Goal: Information Seeking & Learning: Find specific fact

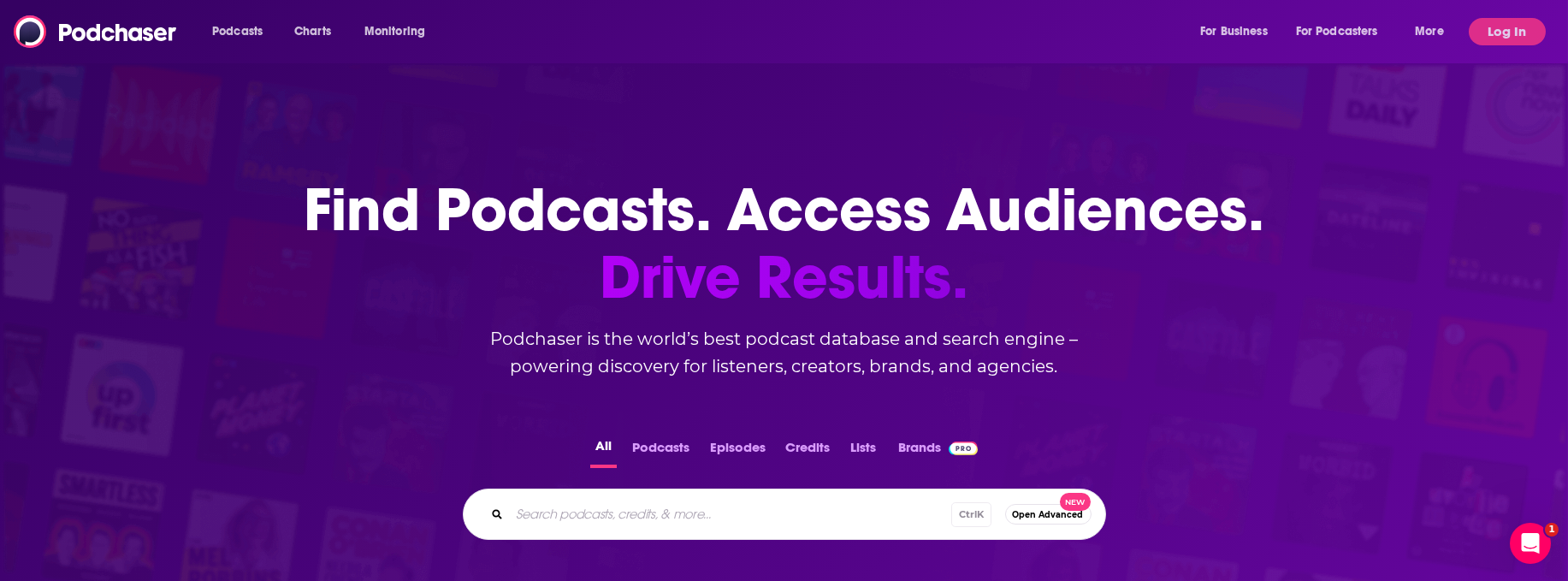
scroll to position [31, 0]
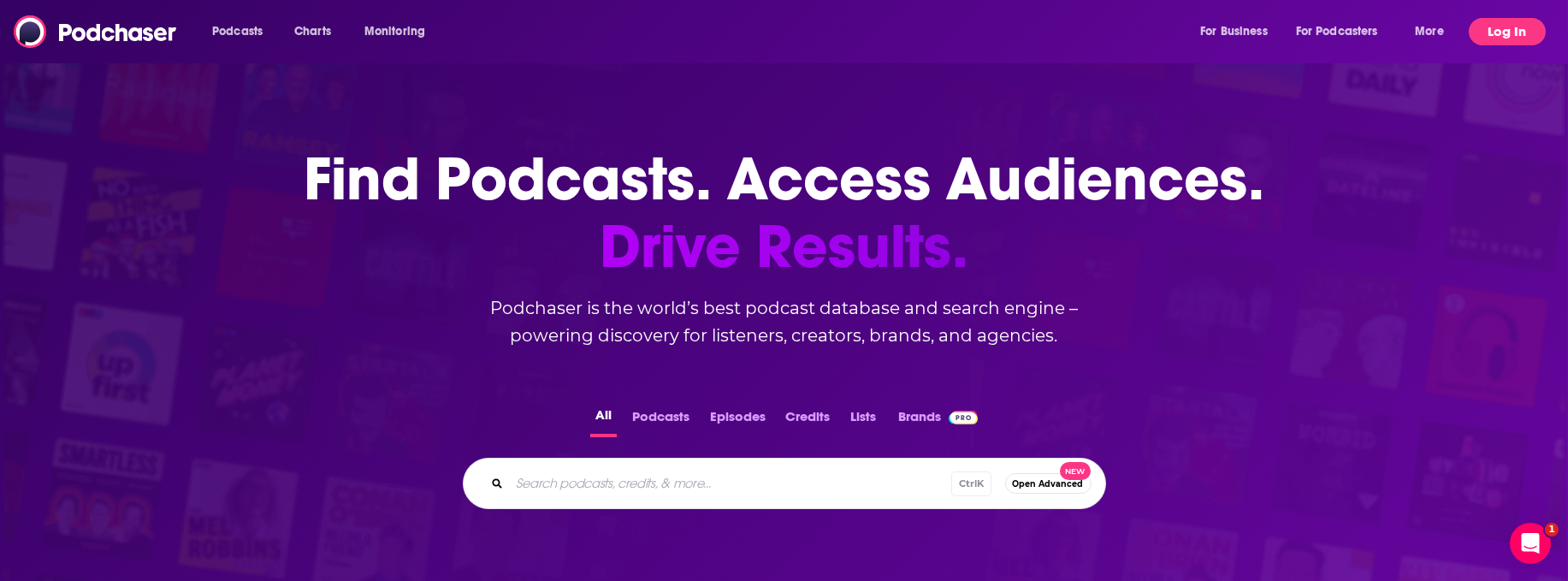
click at [1492, 34] on button "Log In" at bounding box center [1508, 31] width 77 height 27
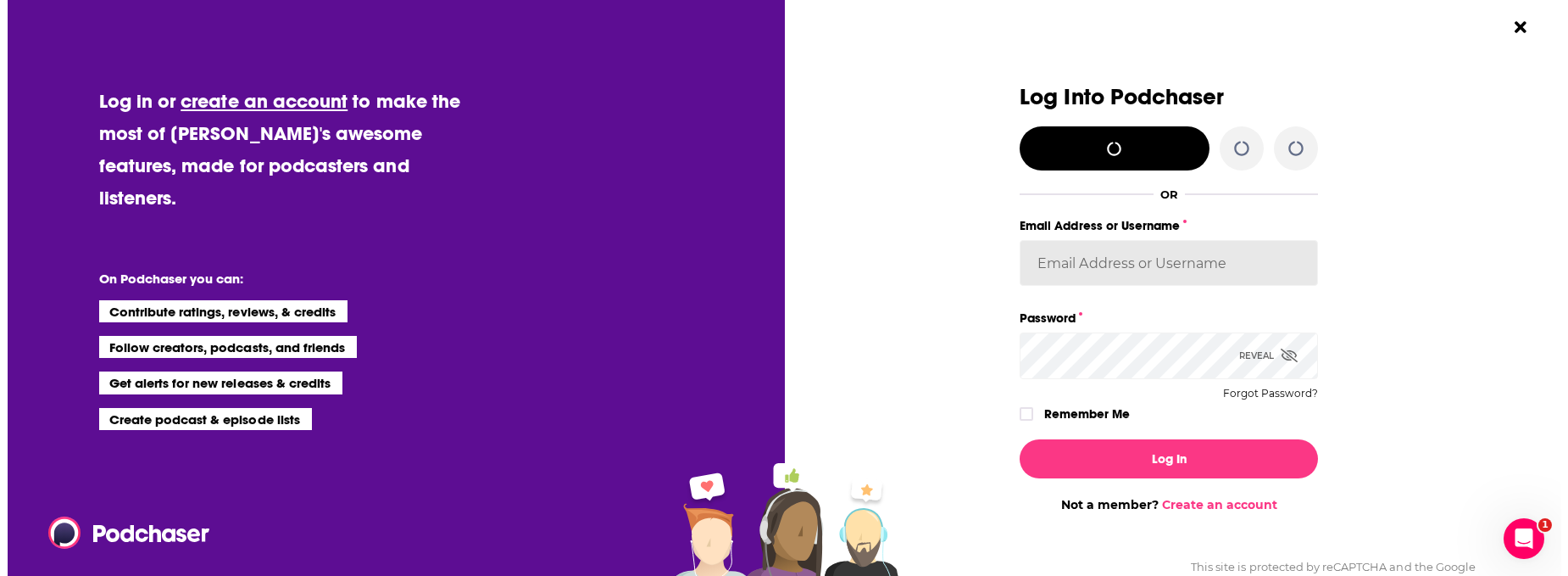
scroll to position [0, 0]
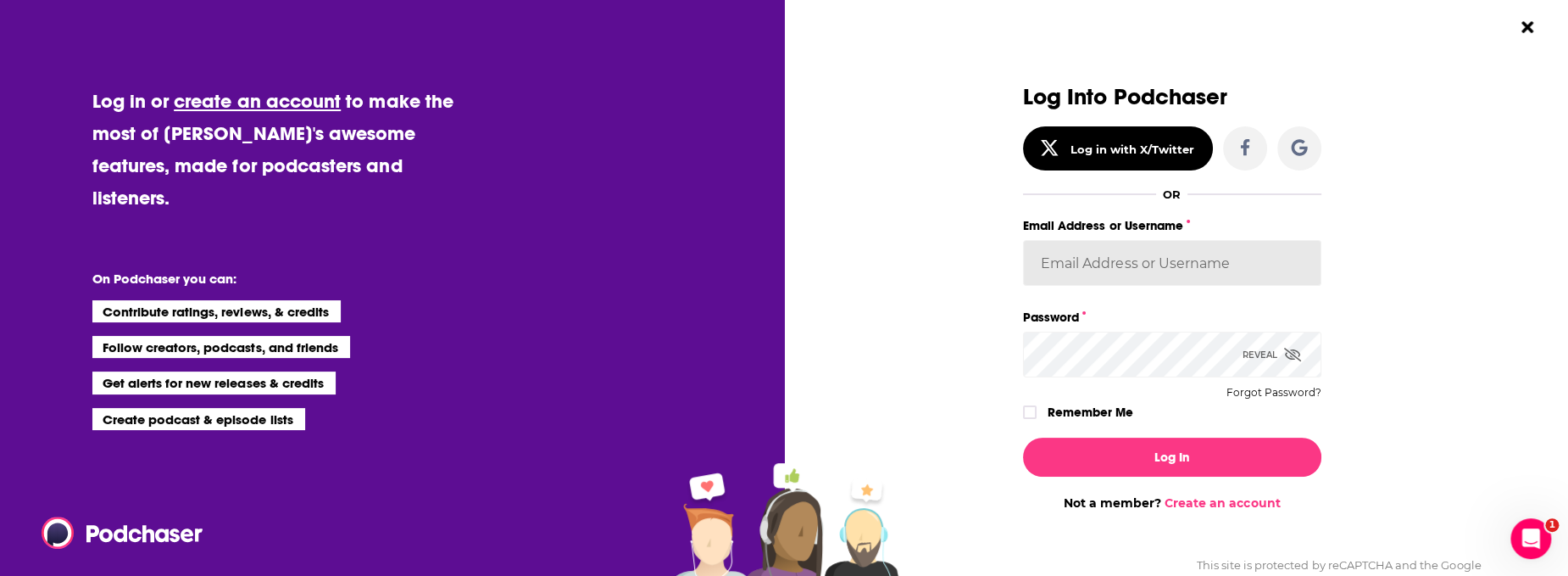
type input "MattieVG"
click at [1034, 417] on div "Dialog" at bounding box center [1035, 412] width 24 height 14
click at [1025, 409] on icon "Dialog" at bounding box center [1030, 411] width 10 height 10
click at [1121, 480] on div "Log In Not a member? Create an account" at bounding box center [1172, 467] width 299 height 87
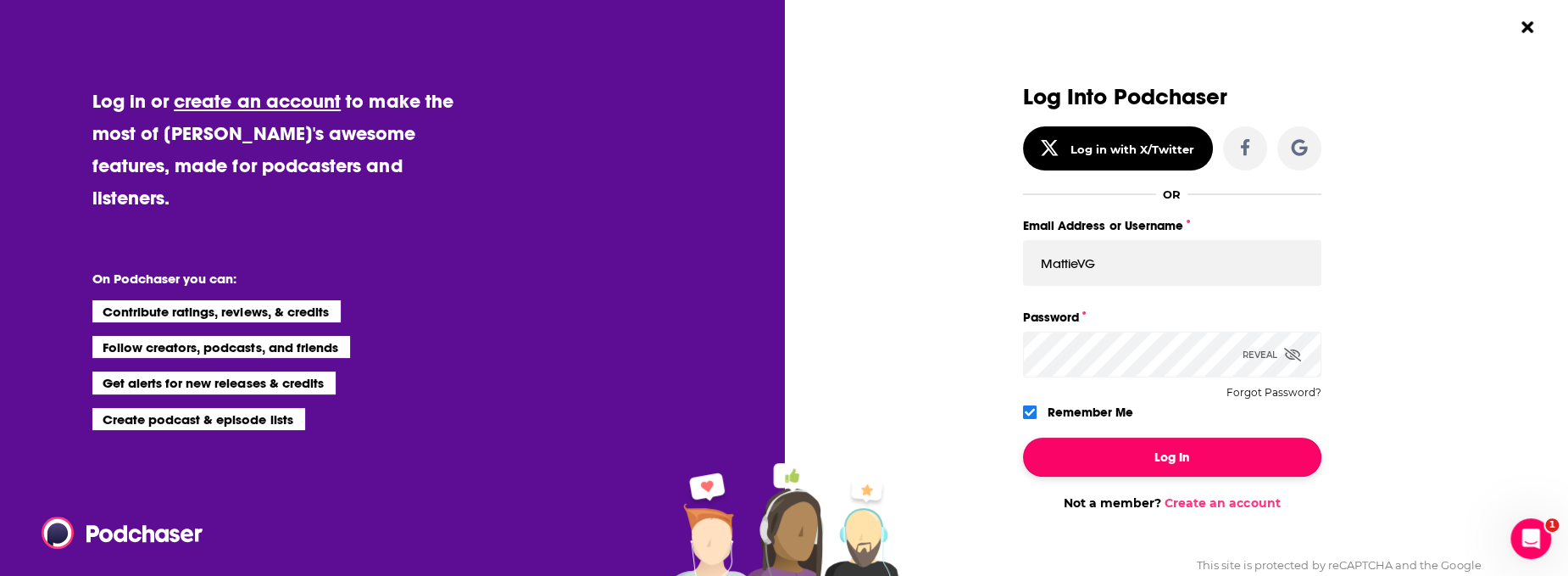
click at [1118, 459] on button "Log In" at bounding box center [1172, 457] width 299 height 39
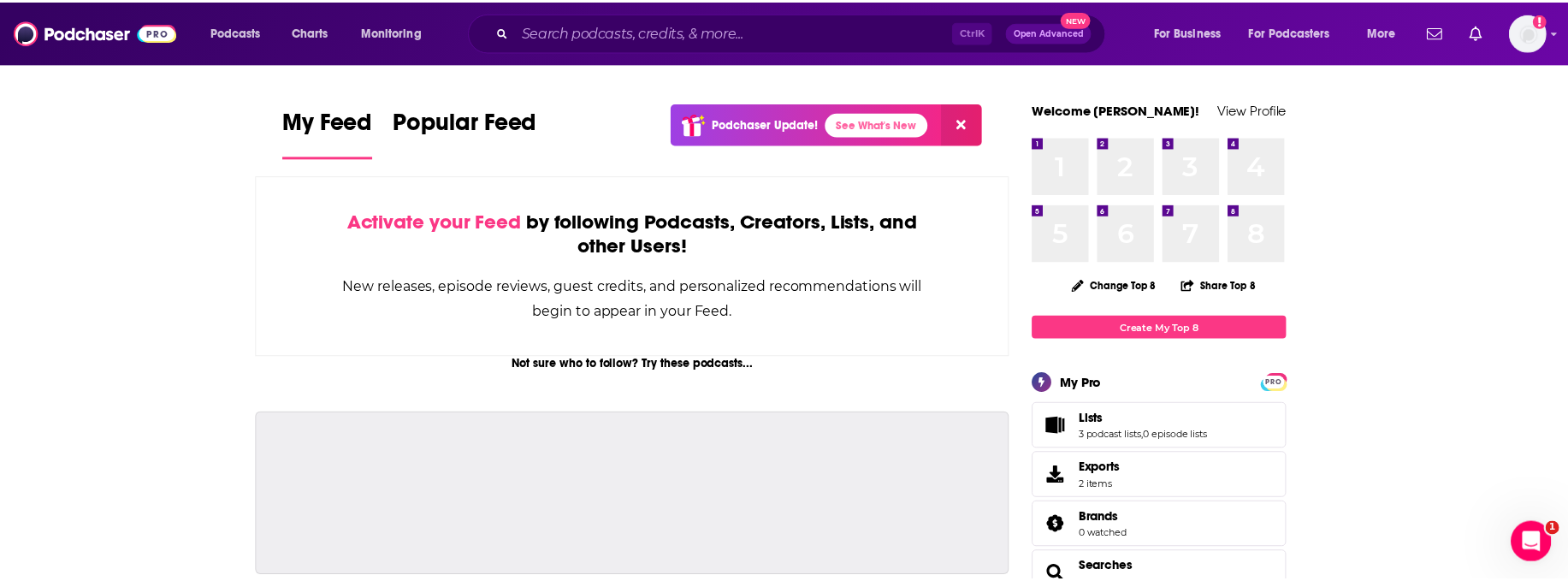
scroll to position [31, 0]
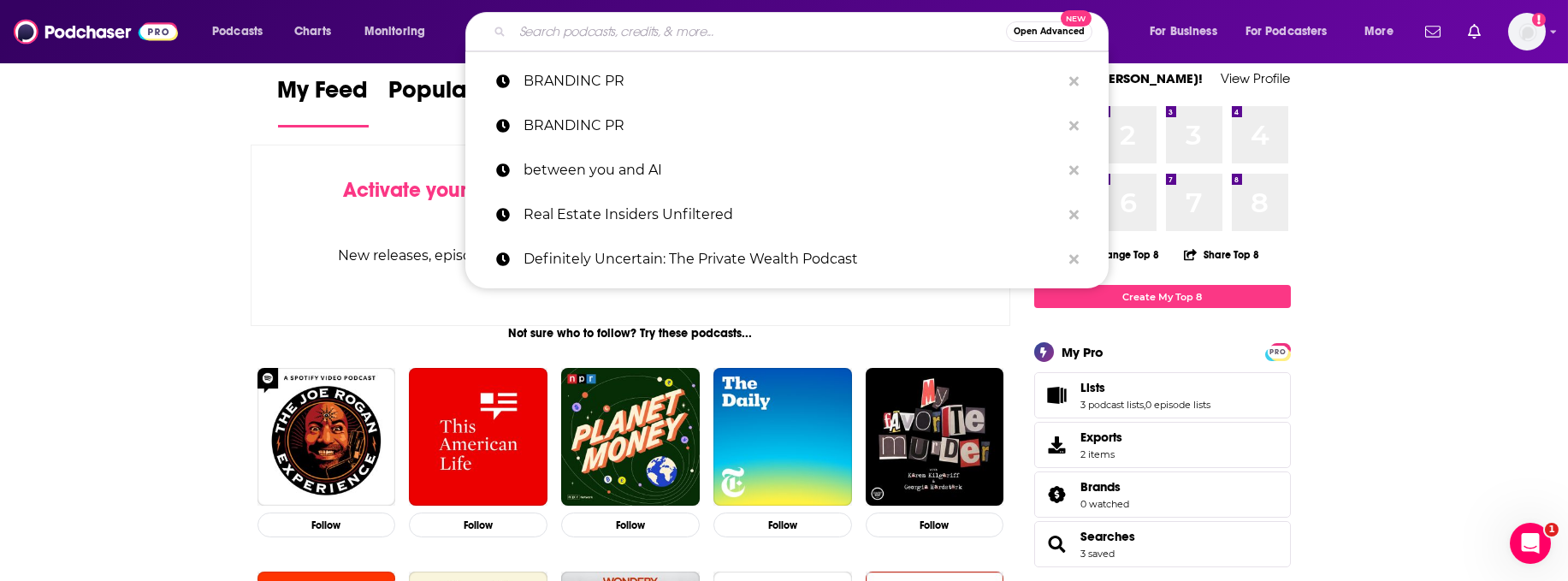
click at [518, 25] on input "Search podcasts, credits, & more..." at bounding box center [760, 31] width 494 height 27
paste input "[URL][DOMAIN_NAME]"
type input "[URL][DOMAIN_NAME]"
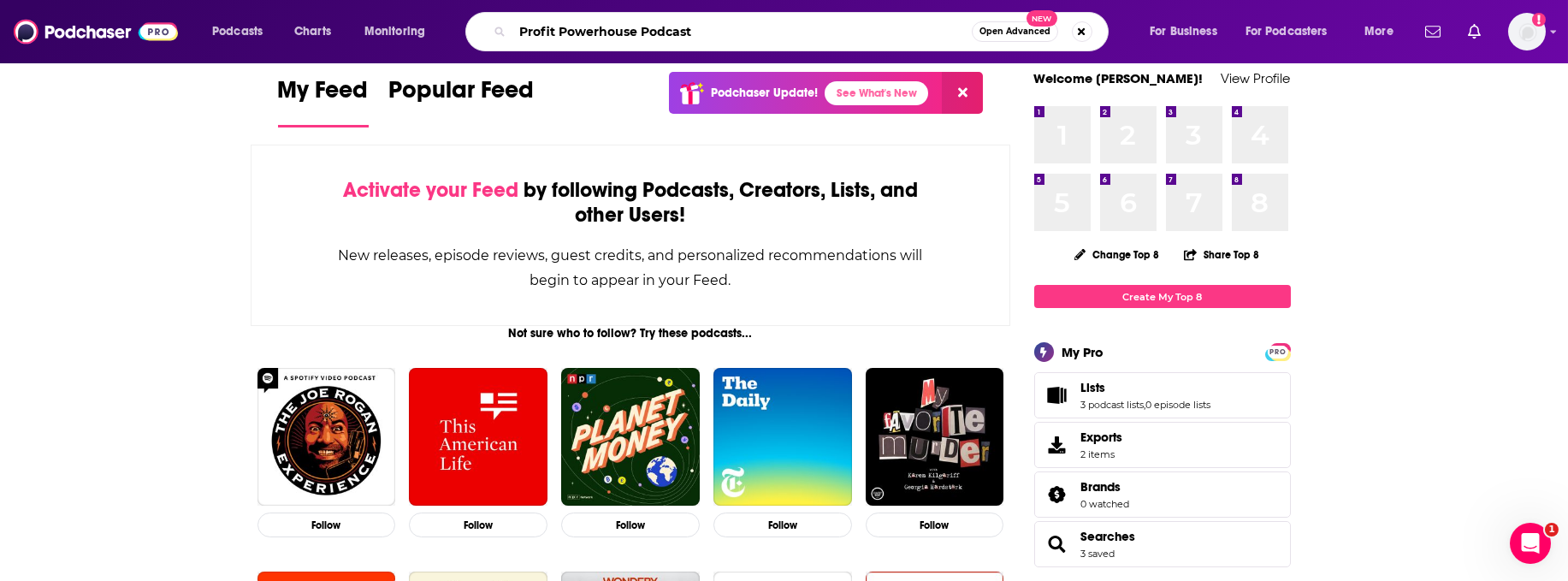
type input "Profit Powerhouse Podcast"
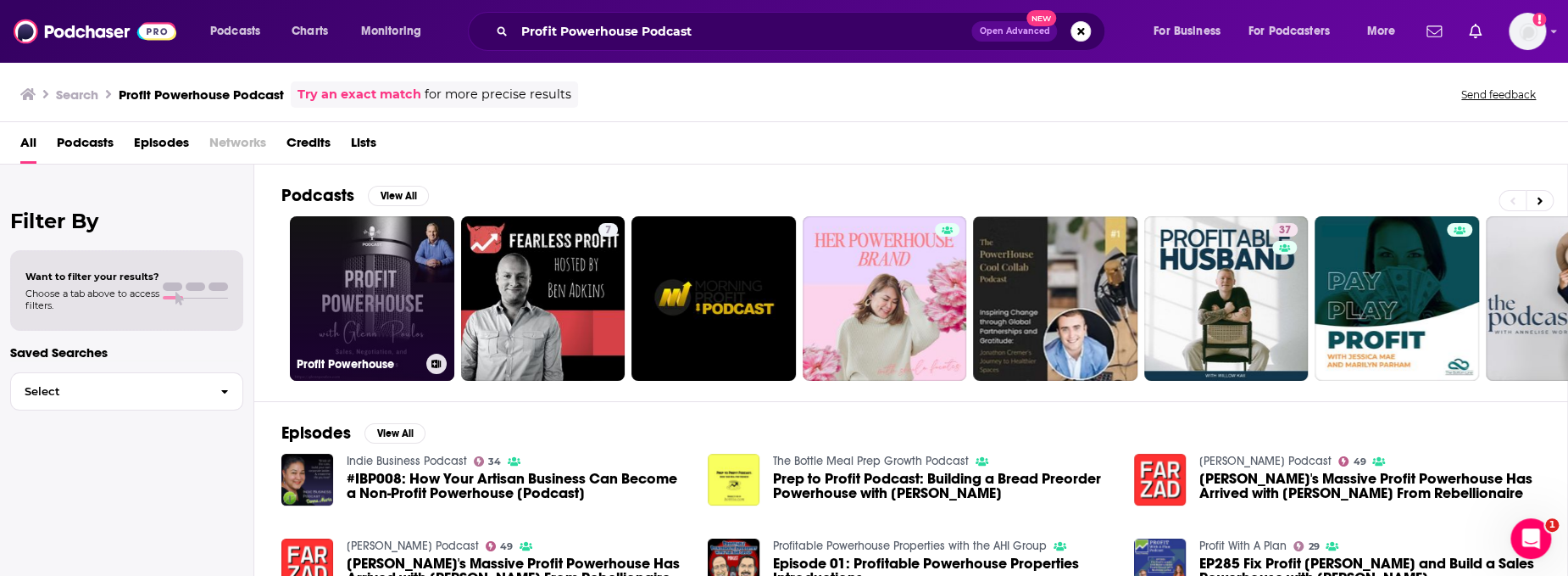
click at [356, 308] on link "Profit Powerhouse" at bounding box center [372, 298] width 165 height 165
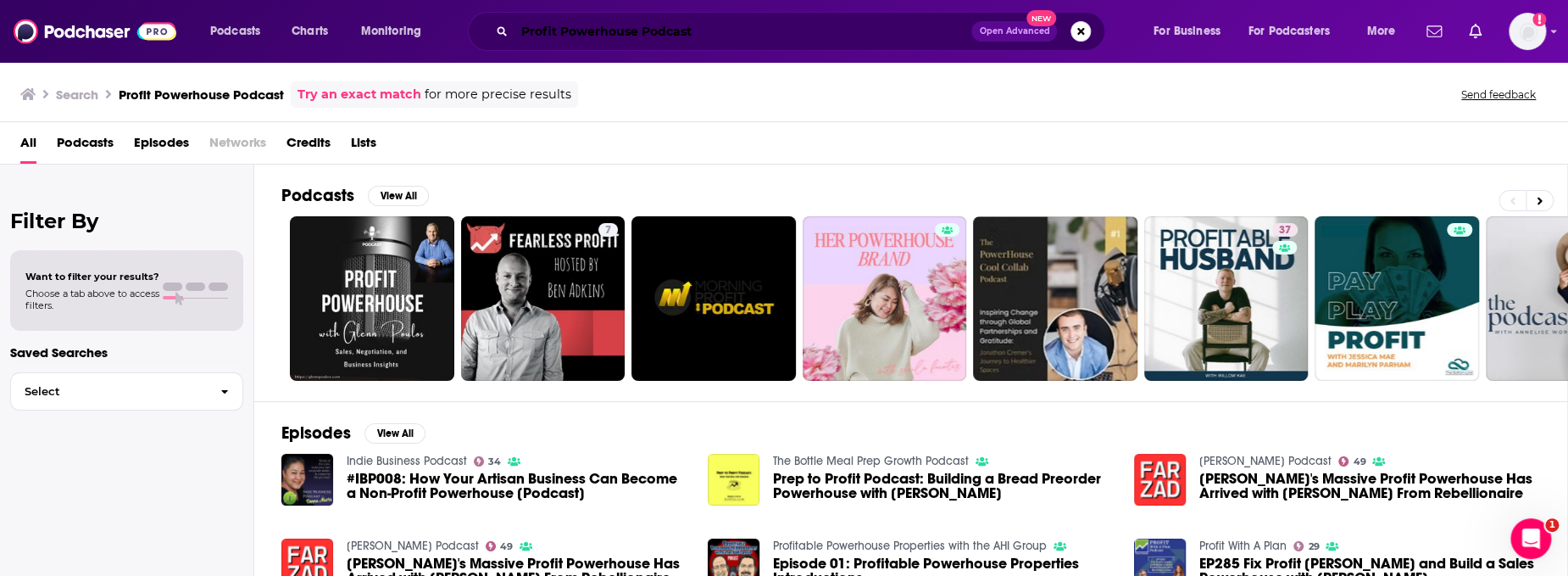
click at [671, 25] on input "Profit Powerhouse Podcast" at bounding box center [742, 31] width 457 height 27
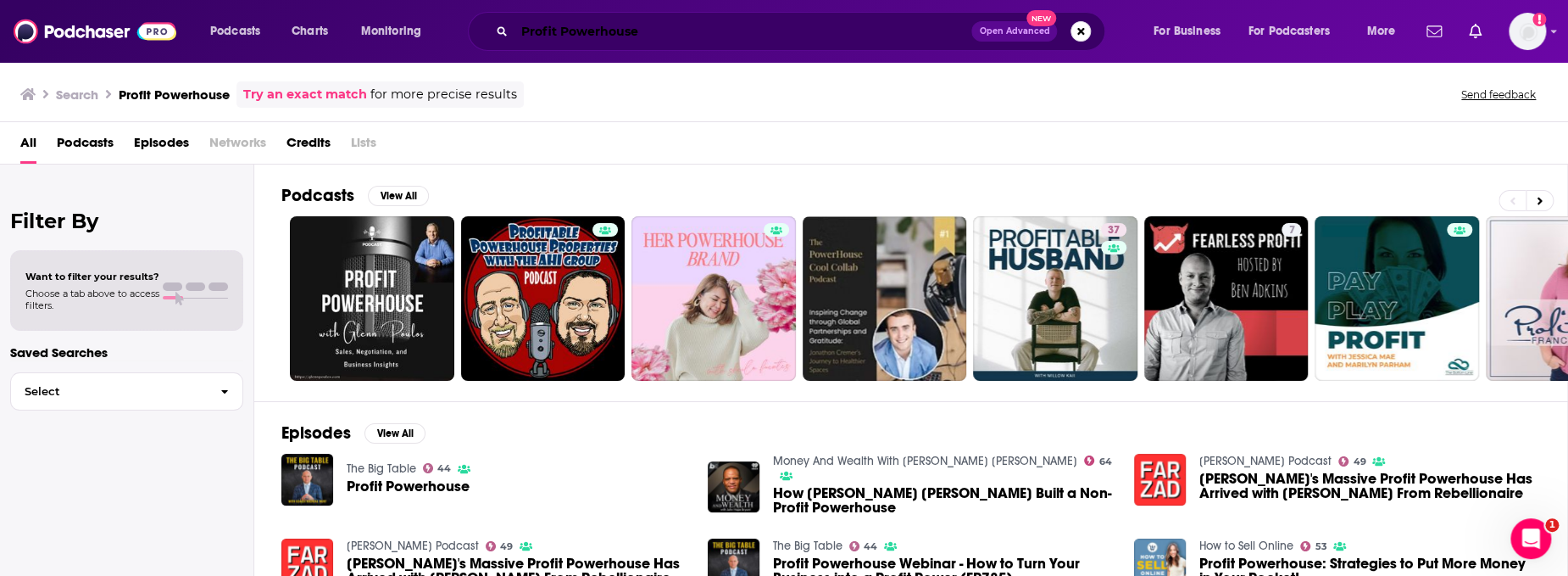
click at [579, 34] on input "Profit Powerhouse" at bounding box center [742, 31] width 457 height 27
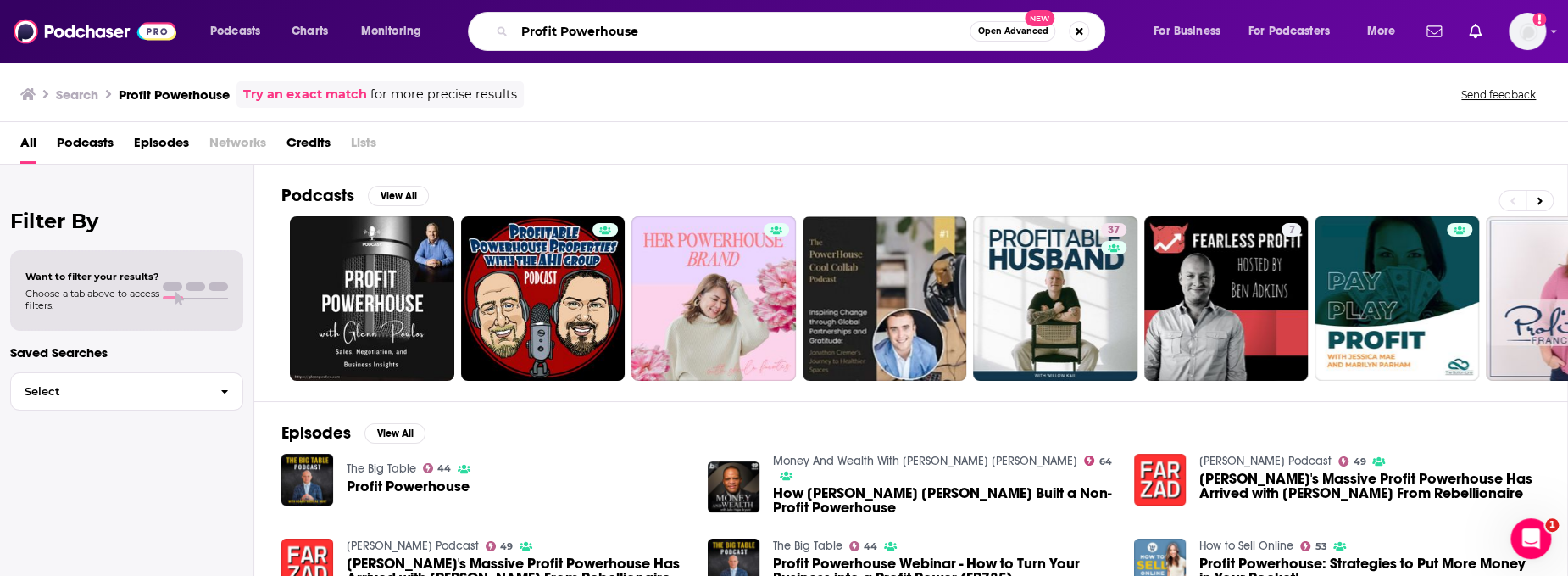
drag, startPoint x: 626, startPoint y: 28, endPoint x: 655, endPoint y: 31, distance: 29.2
click at [641, 31] on input "Profit Powerhouse" at bounding box center [741, 31] width 455 height 27
click at [658, 31] on input "Profit Powerhouse" at bounding box center [741, 31] width 455 height 27
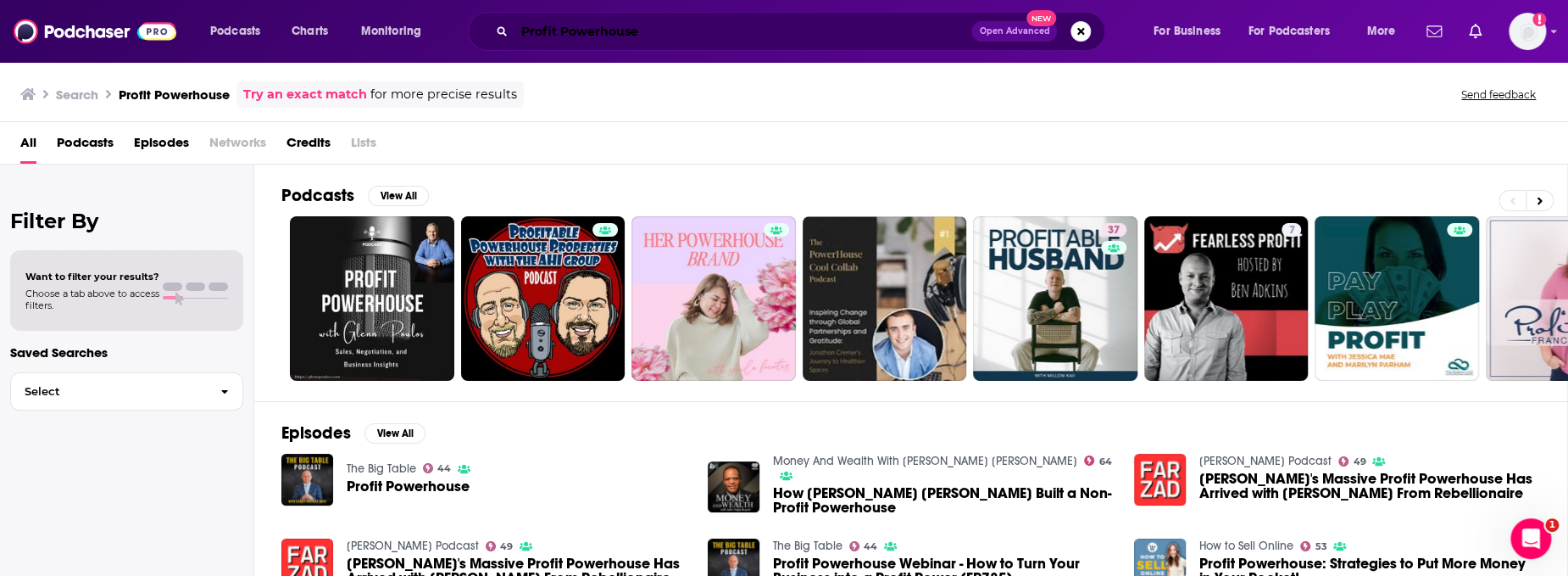
click at [636, 28] on input "Profit Powerhouse" at bounding box center [742, 31] width 457 height 27
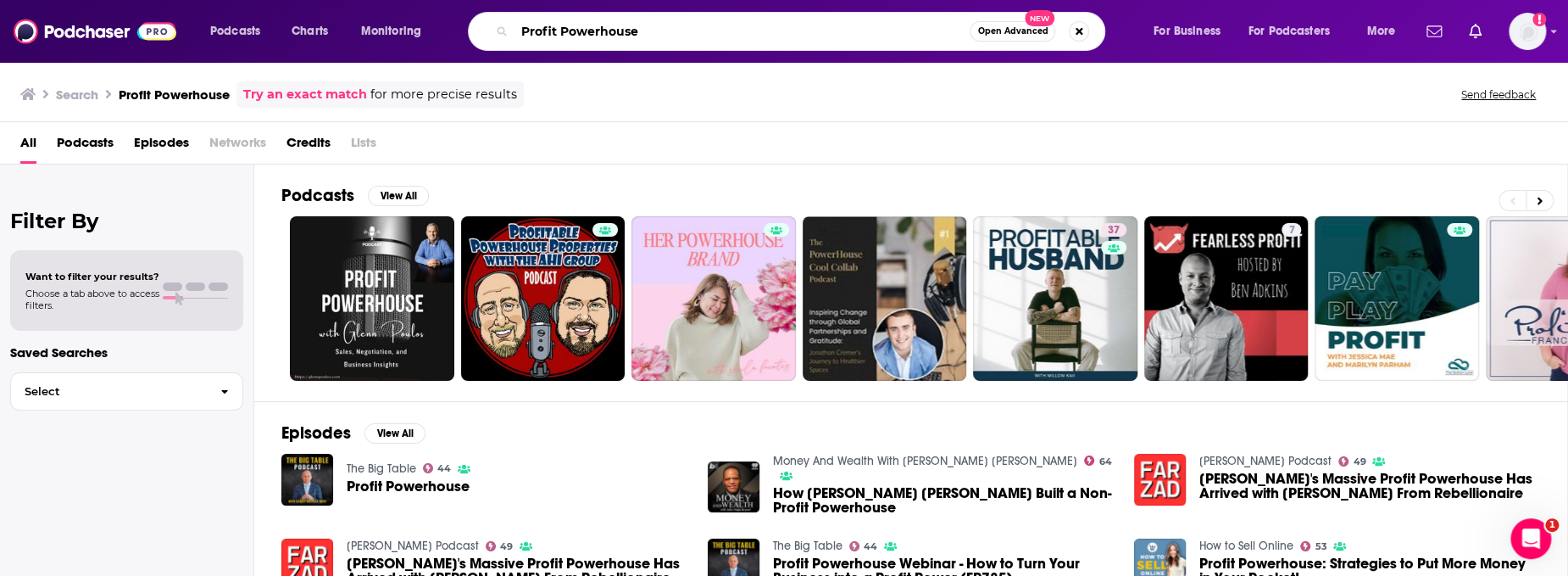
click at [644, 33] on input "Profit Powerhouse" at bounding box center [741, 31] width 455 height 27
click at [72, 129] on span "Podcasts" at bounding box center [85, 146] width 57 height 34
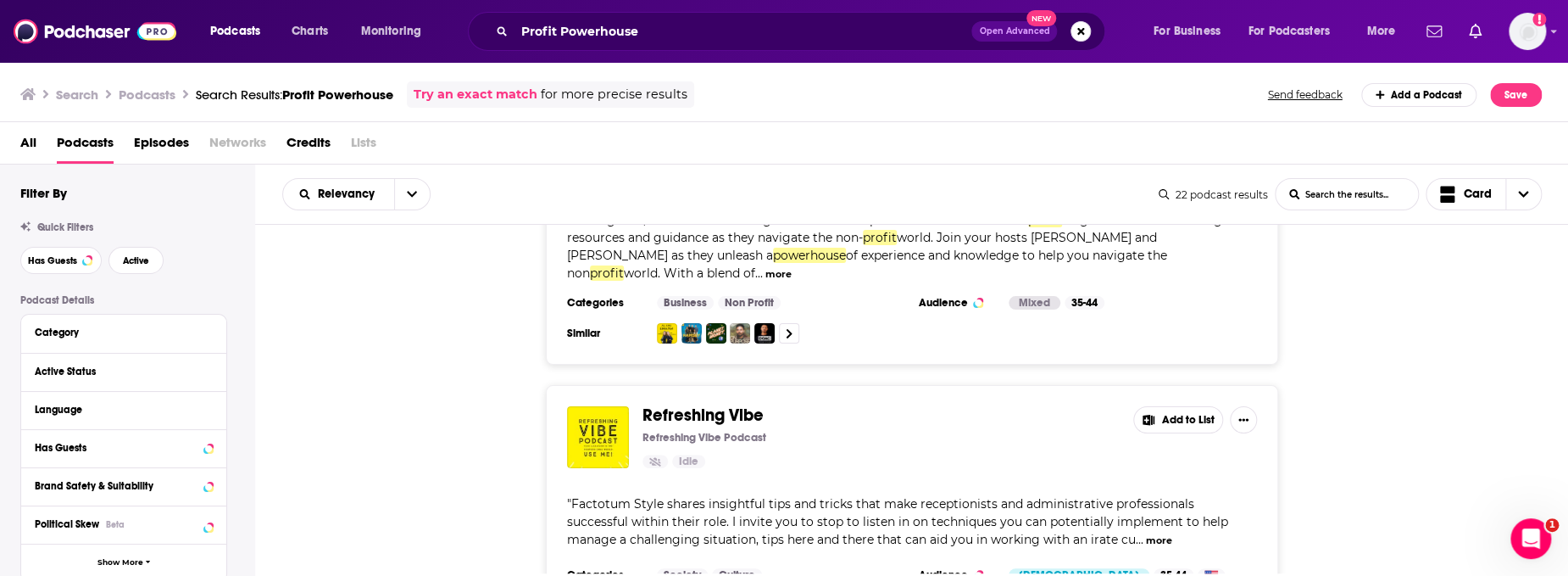
scroll to position [3581, 0]
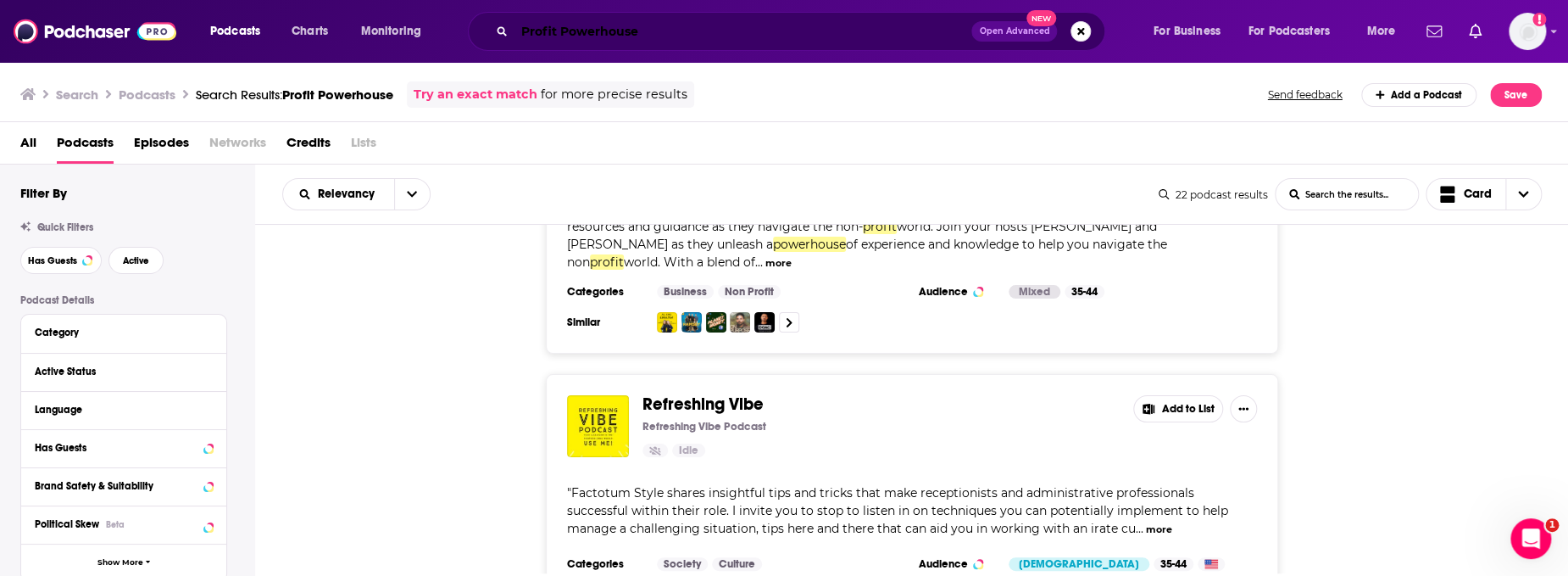
click at [566, 35] on input "Profit Powerhouse" at bounding box center [742, 31] width 457 height 27
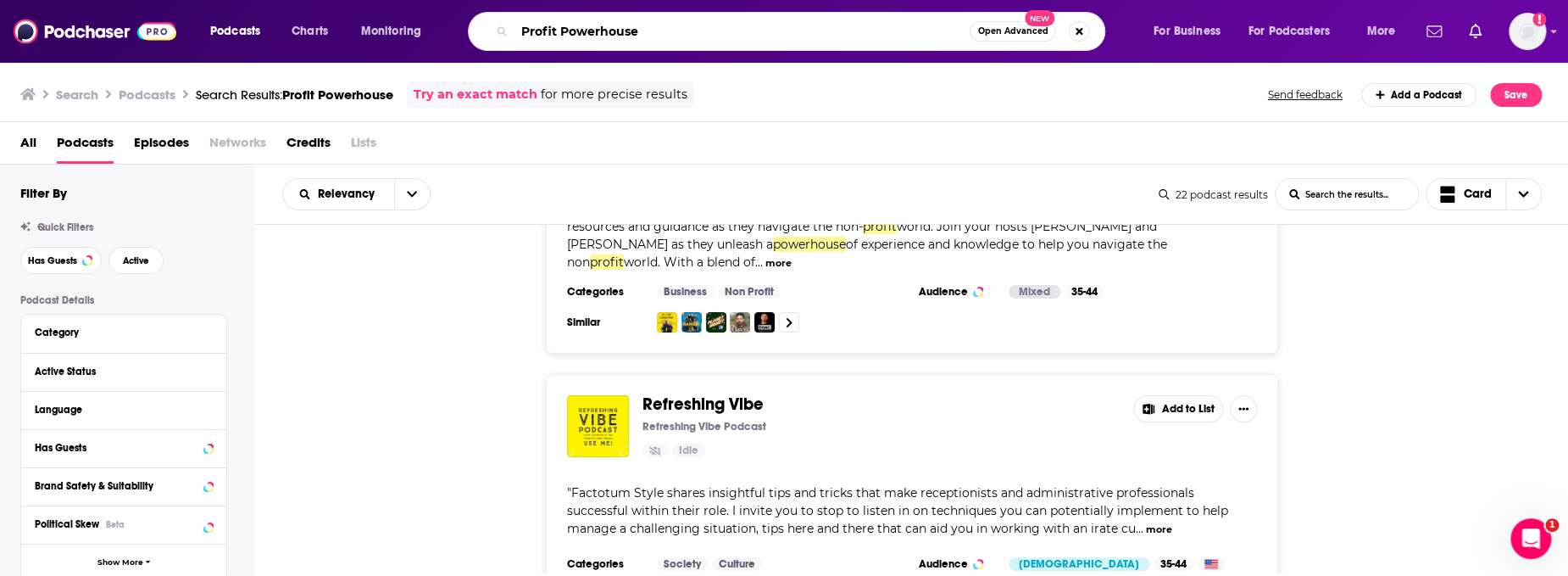
click at [566, 35] on input "Profit Powerhouse" at bounding box center [741, 31] width 455 height 27
click at [567, 35] on input "Profit Powerhouse" at bounding box center [741, 31] width 455 height 27
paste input "[DOMAIN_NAME] Profits Powerhouse"
type input "[DOMAIN_NAME] Profits Powerhouse"
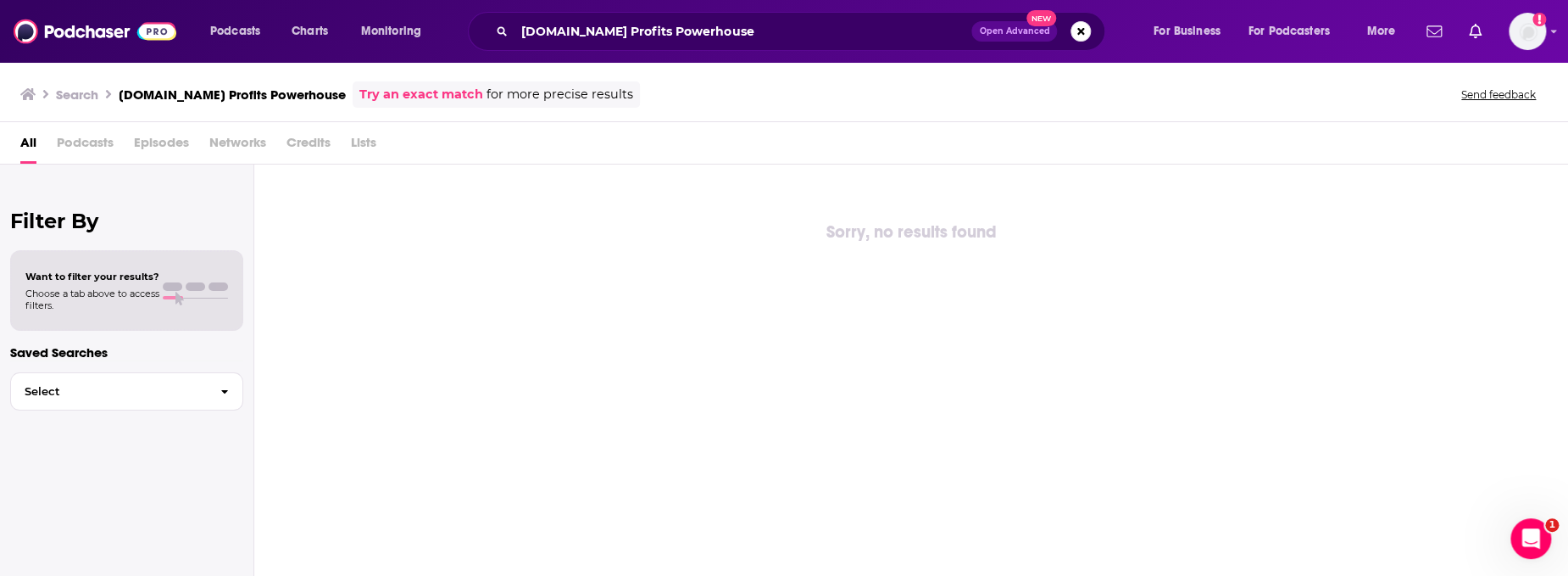
click at [691, 132] on div "All Podcasts Episodes Networks Credits Lists" at bounding box center [788, 146] width 1535 height 34
click at [634, 270] on div "Sorry, no results found" at bounding box center [910, 372] width 1314 height 415
click at [91, 142] on span "Podcasts" at bounding box center [85, 146] width 57 height 34
click at [627, 33] on input "[DOMAIN_NAME] Profits Powerhouse" at bounding box center [742, 31] width 457 height 27
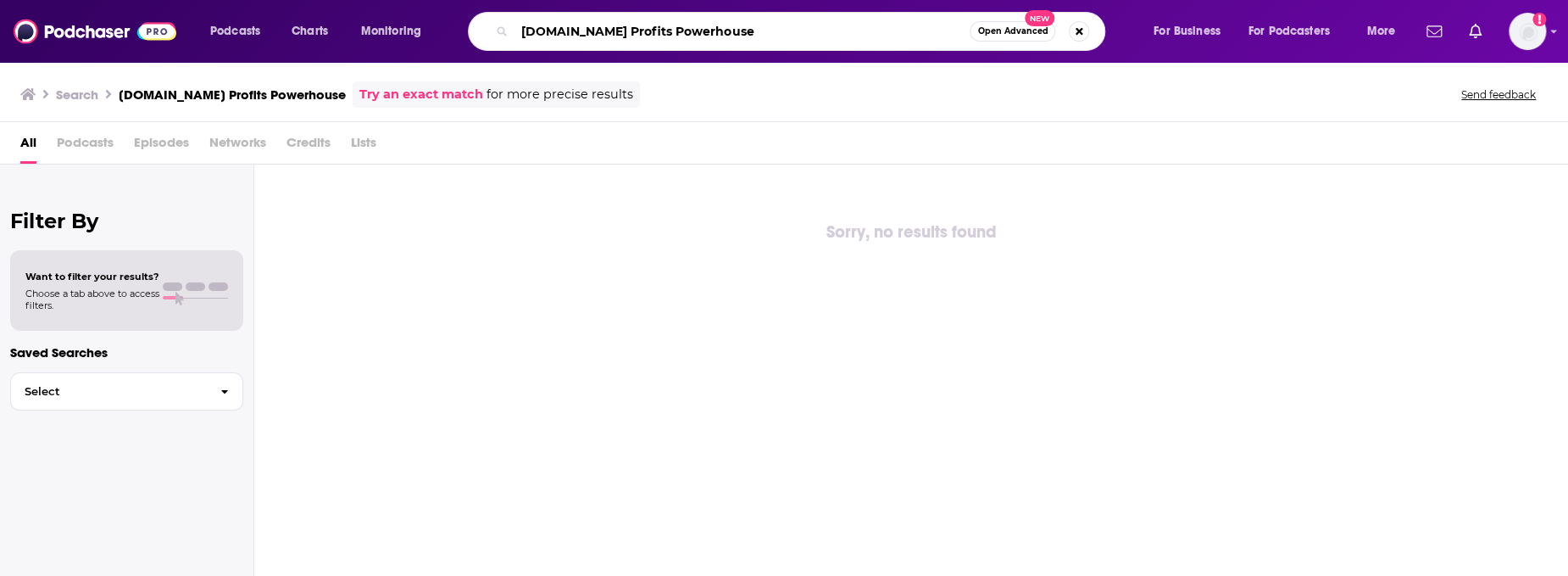
drag, startPoint x: 624, startPoint y: 29, endPoint x: 607, endPoint y: 26, distance: 17.3
click at [607, 26] on input "[DOMAIN_NAME] Profits Powerhouse" at bounding box center [741, 31] width 455 height 27
type input "FreeCashFlow Profits Powerhouse"
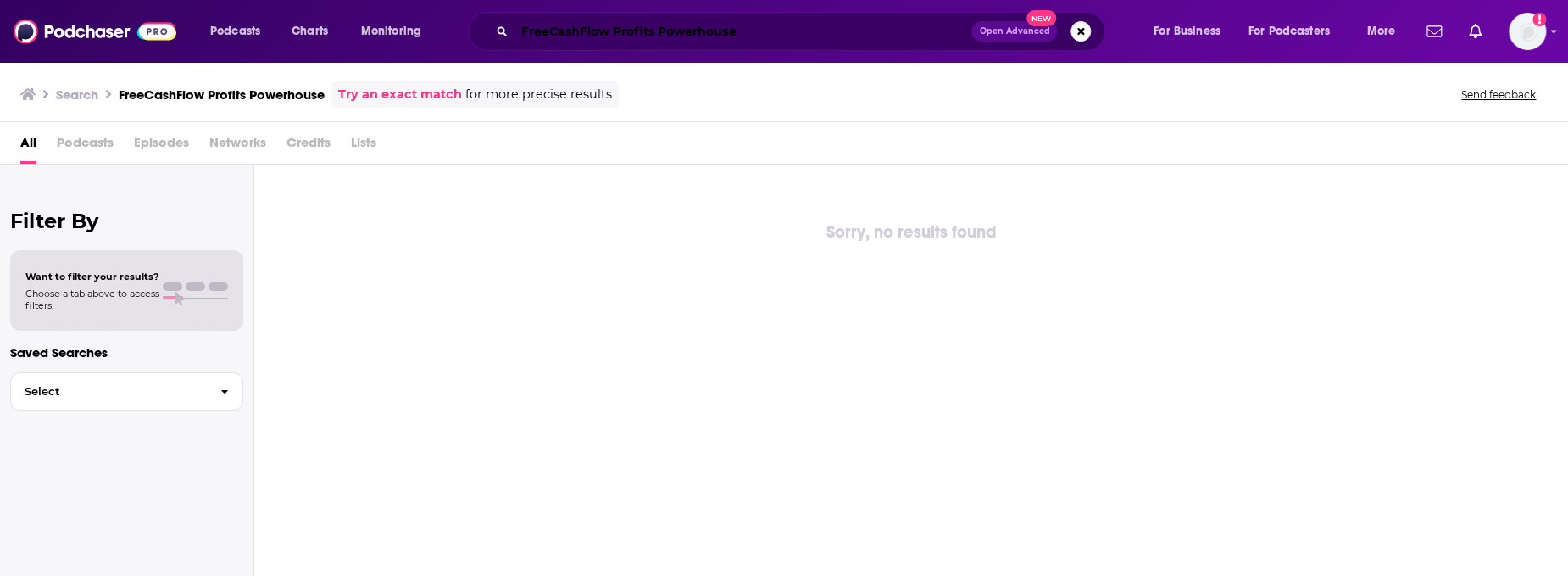
click at [640, 32] on input "FreeCashFlow Profits Powerhouse" at bounding box center [742, 31] width 457 height 27
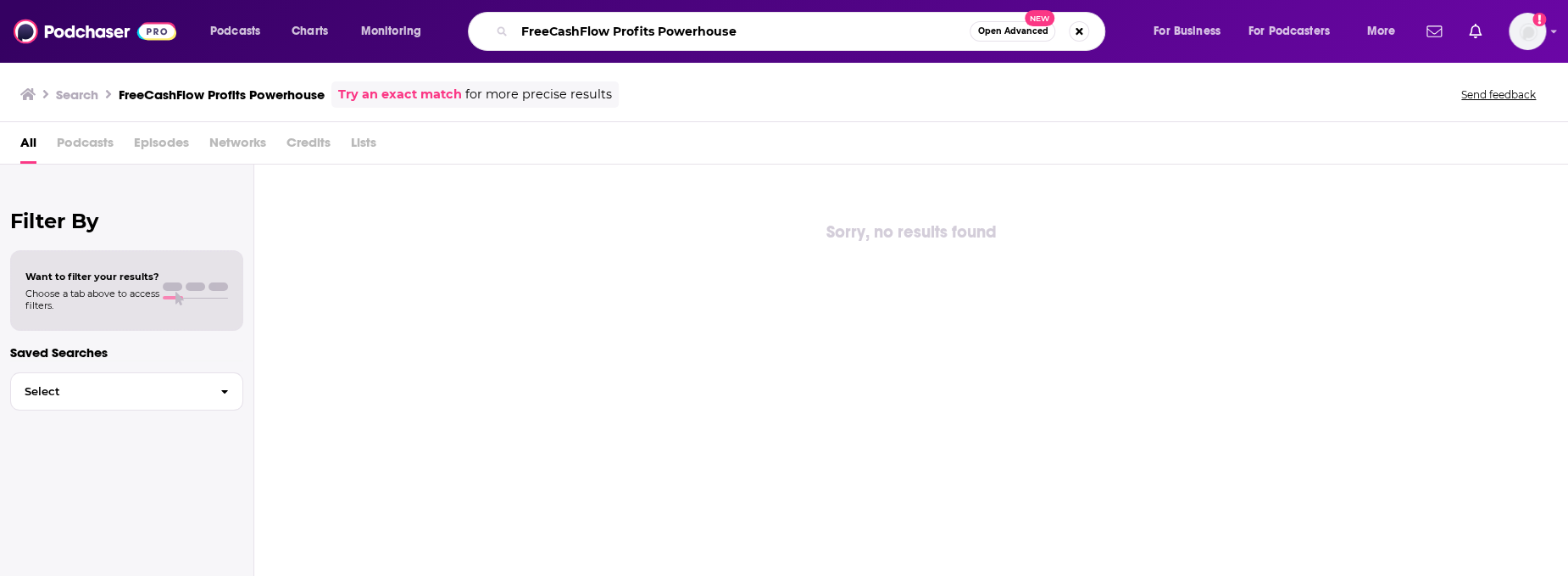
click at [640, 32] on input "FreeCashFlow Profits Powerhouse" at bounding box center [741, 31] width 455 height 27
click at [1074, 32] on button "Search podcasts, credits, & more..." at bounding box center [1079, 32] width 20 height 20
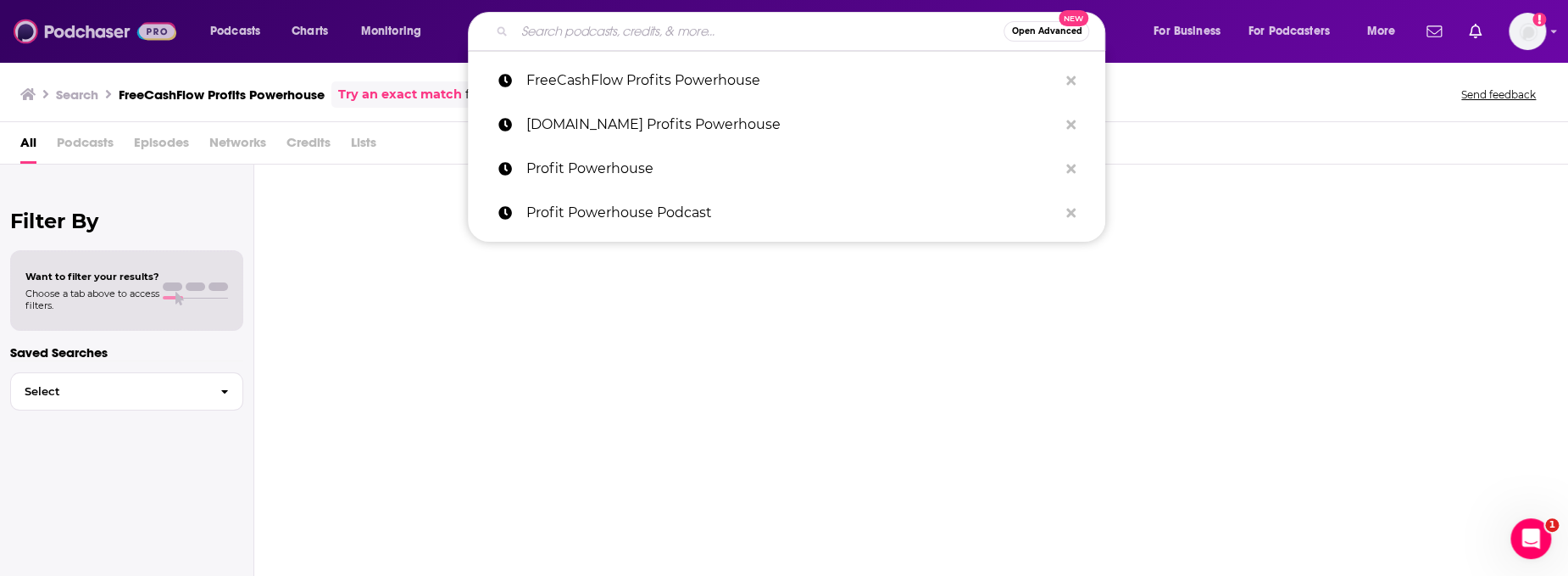
click at [122, 28] on img at bounding box center [95, 31] width 163 height 33
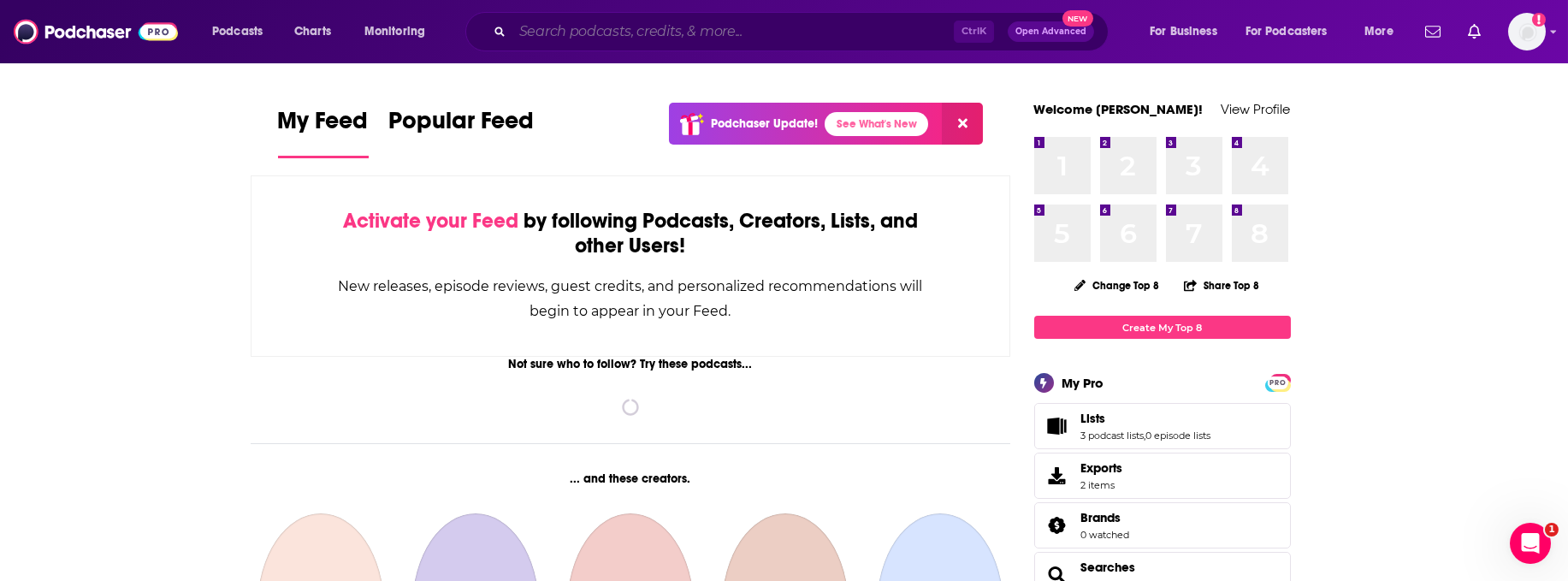
click at [592, 43] on input "Search podcasts, credits, & more..." at bounding box center [733, 31] width 441 height 27
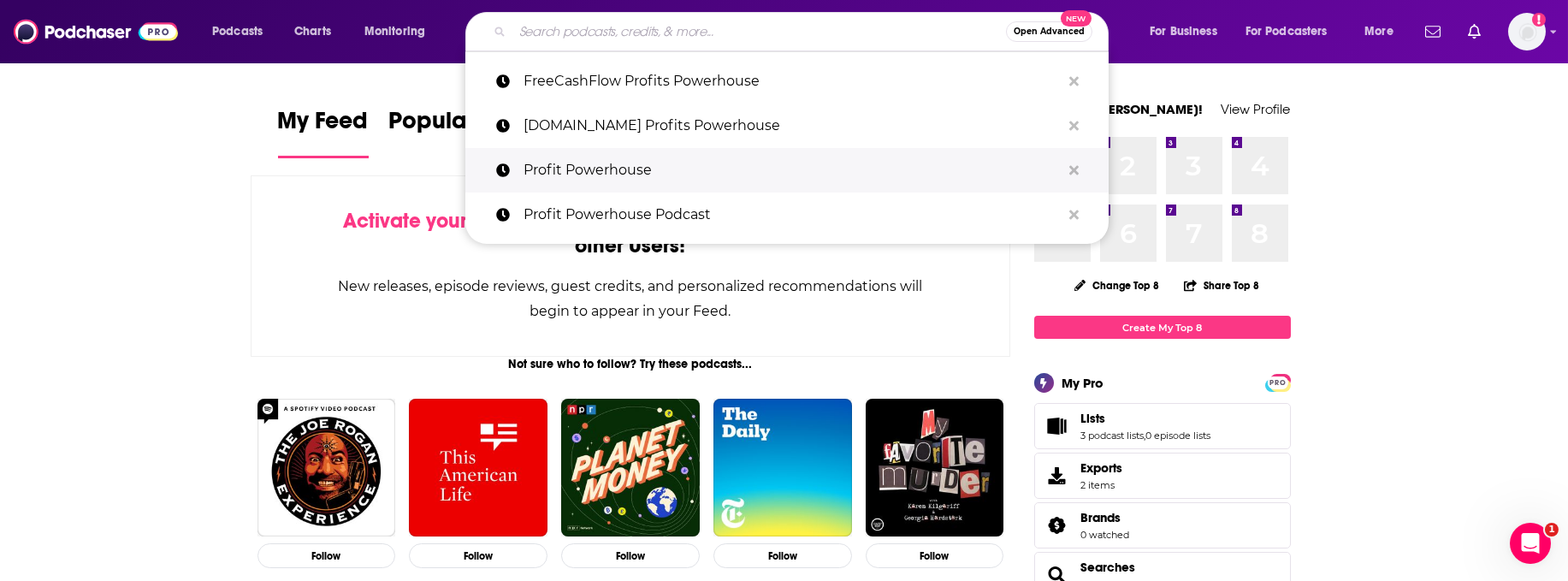
click at [603, 169] on p "Profit Powerhouse" at bounding box center [792, 170] width 537 height 44
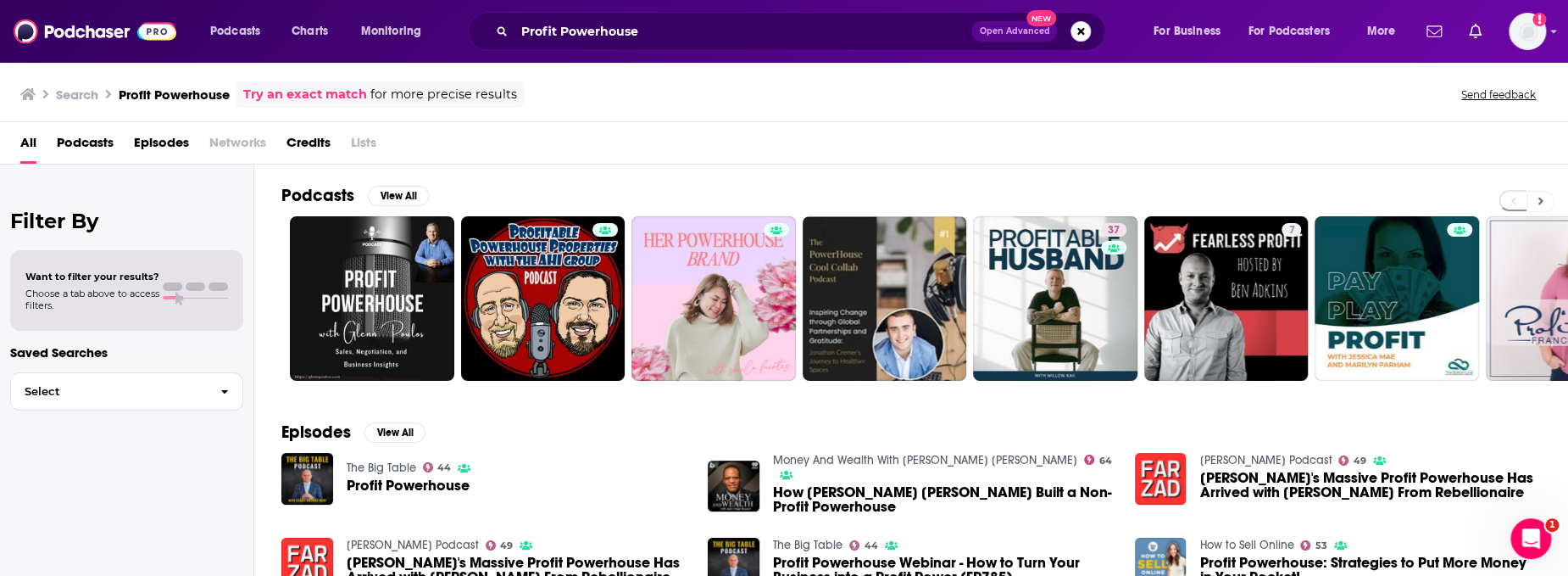
click at [1543, 198] on button at bounding box center [1540, 201] width 28 height 21
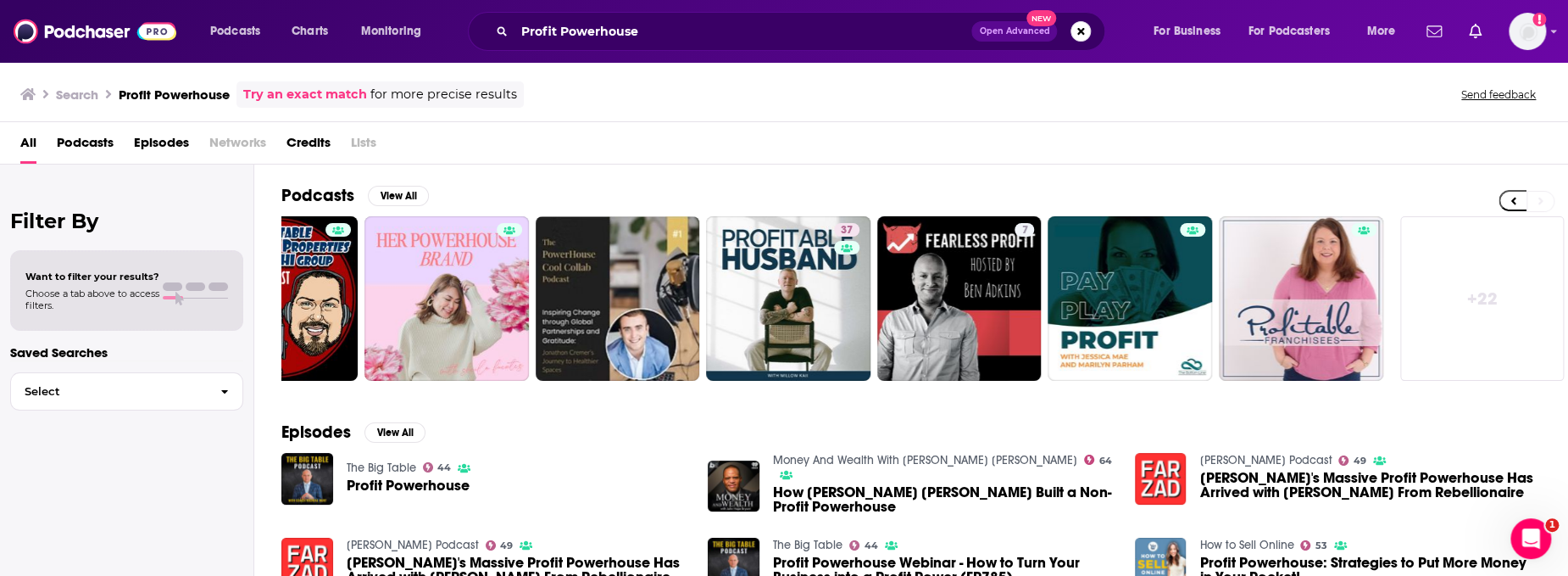
scroll to position [0, 270]
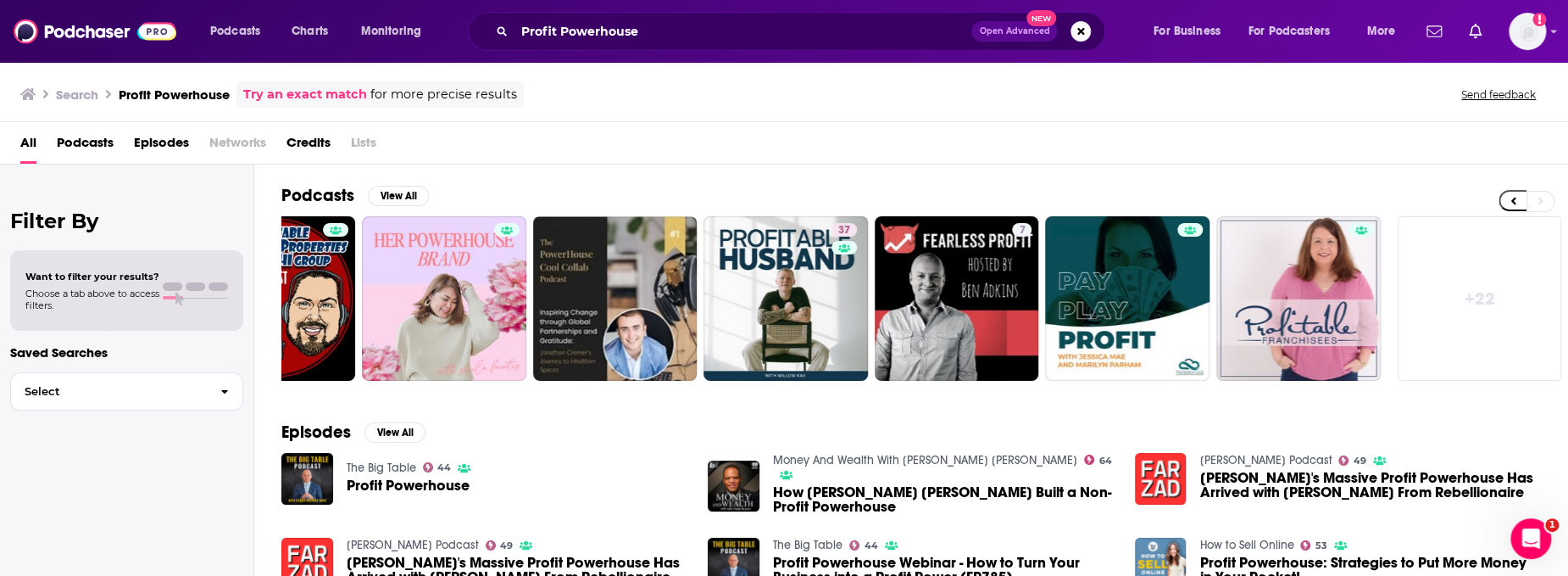
click at [1500, 321] on link "+ 22" at bounding box center [1480, 298] width 165 height 165
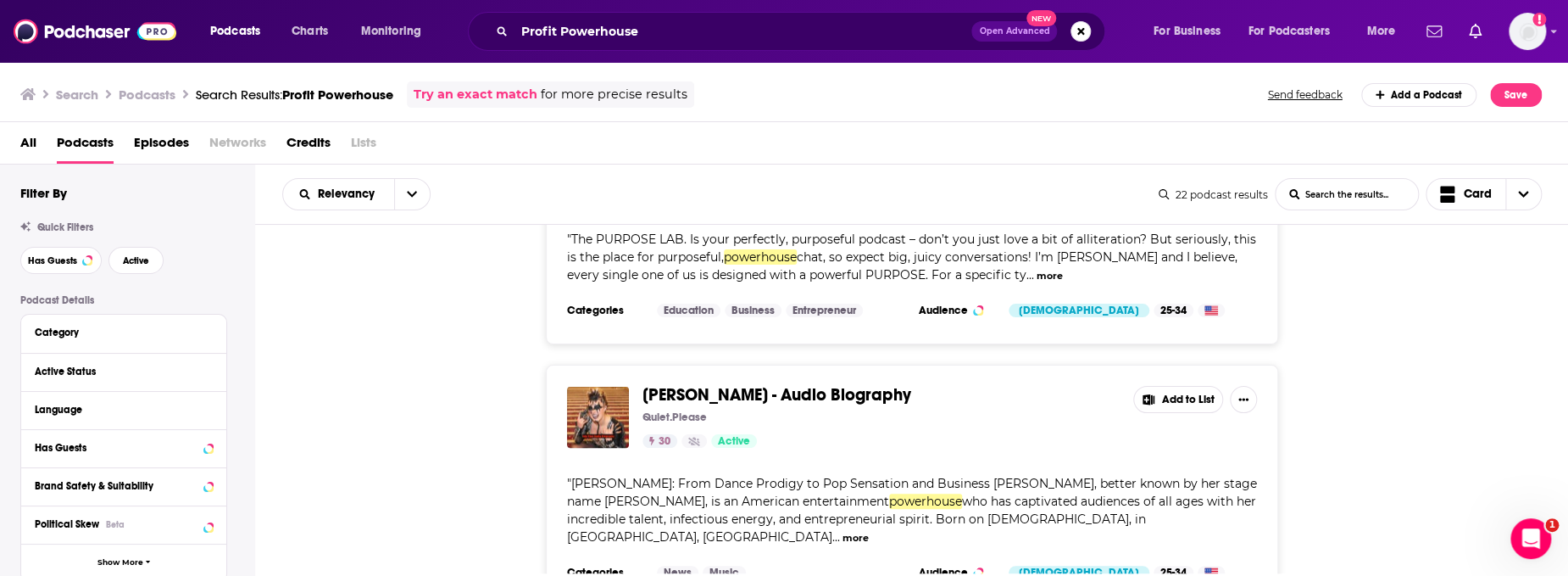
scroll to position [5401, 0]
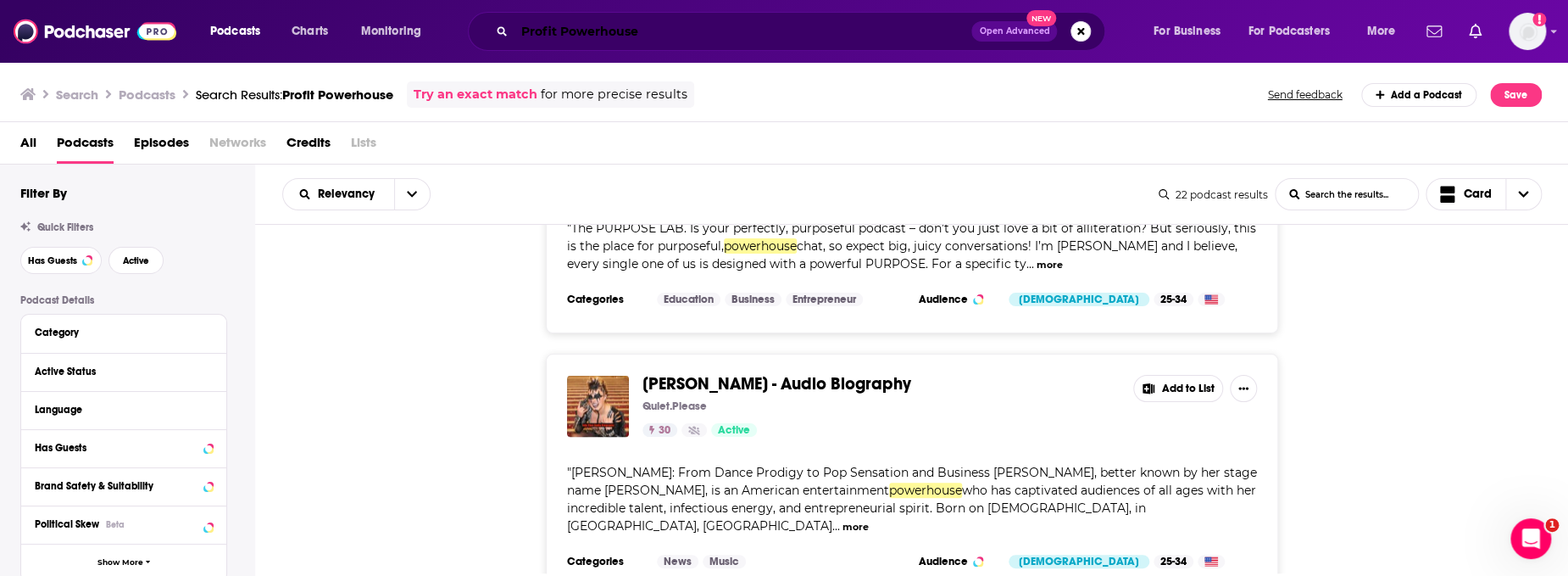
click at [581, 25] on input "Profit Powerhouse" at bounding box center [742, 31] width 457 height 27
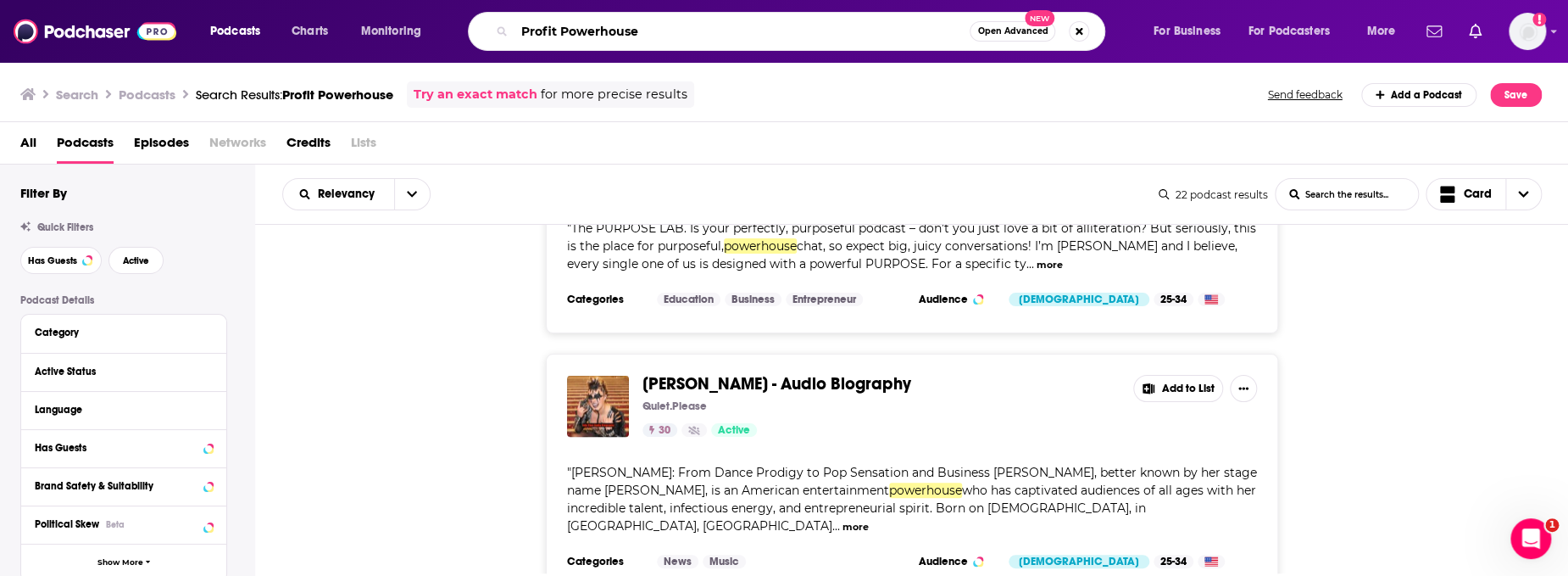
click at [581, 25] on input "Profit Powerhouse" at bounding box center [741, 31] width 455 height 27
type input "Alan Chen"
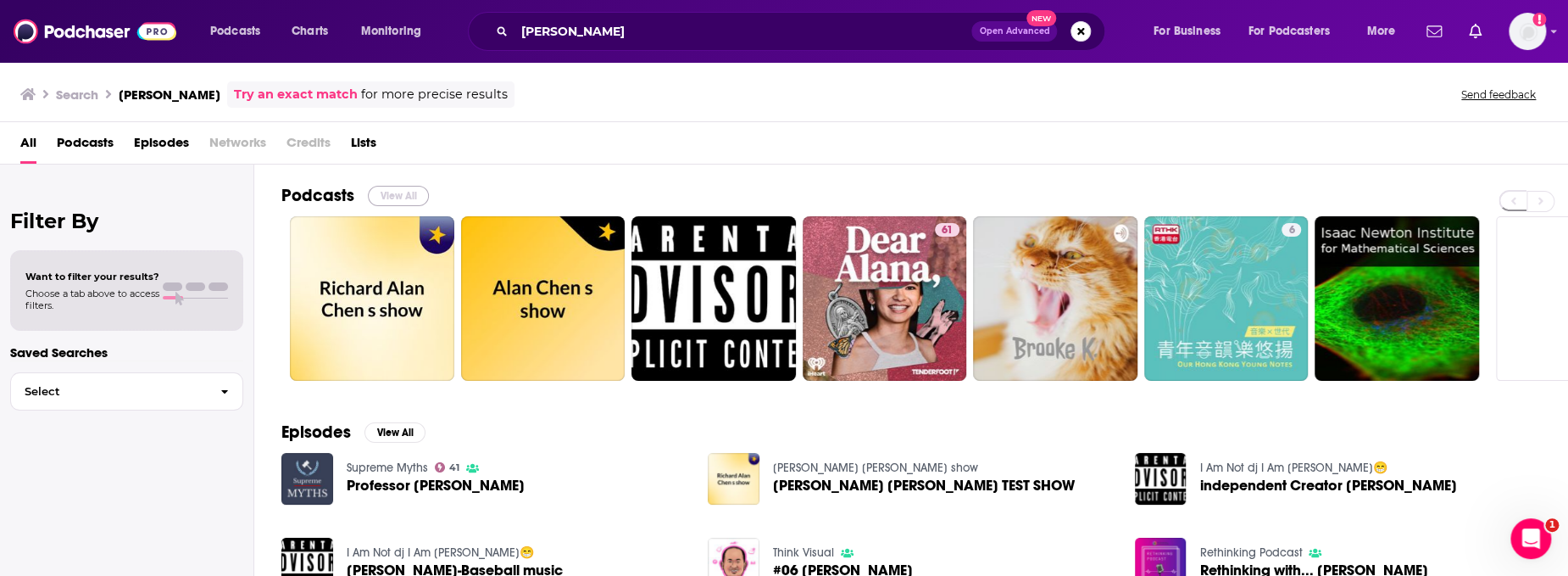
click at [405, 190] on button "View All" at bounding box center [399, 196] width 61 height 20
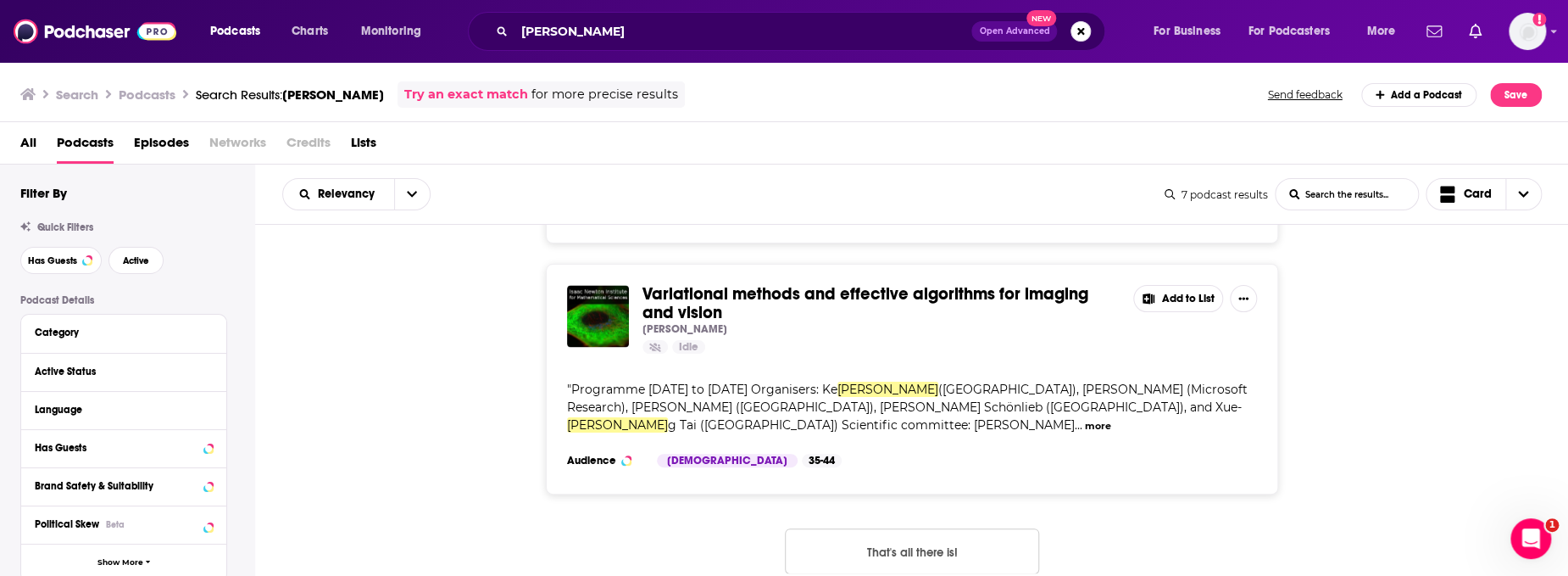
scroll to position [1478, 0]
